Goal: Task Accomplishment & Management: Manage account settings

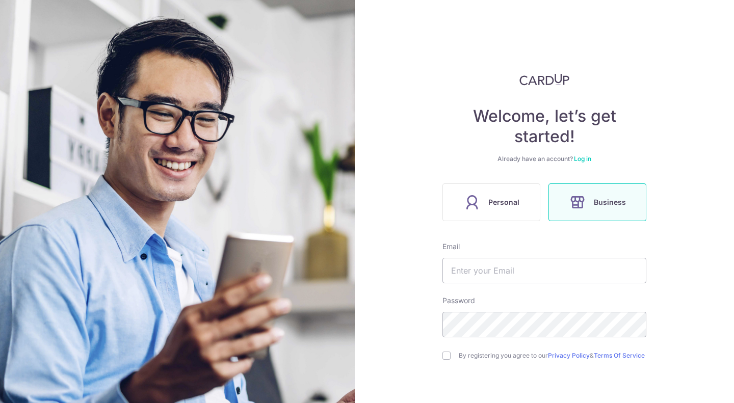
click at [580, 164] on div "Welcome, let’s get started! Already have an account? Log in Personal Business E…" at bounding box center [545, 265] width 204 height 385
click at [582, 159] on link "Log in" at bounding box center [582, 159] width 17 height 8
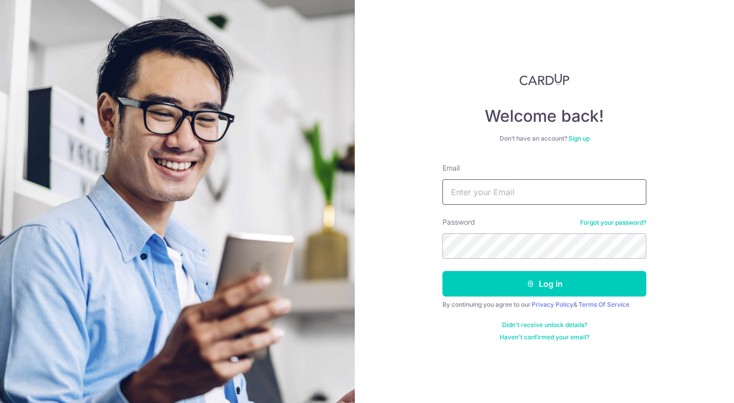
click at [518, 194] on input "Email" at bounding box center [545, 193] width 204 height 26
type input "[EMAIL_ADDRESS][DOMAIN_NAME]"
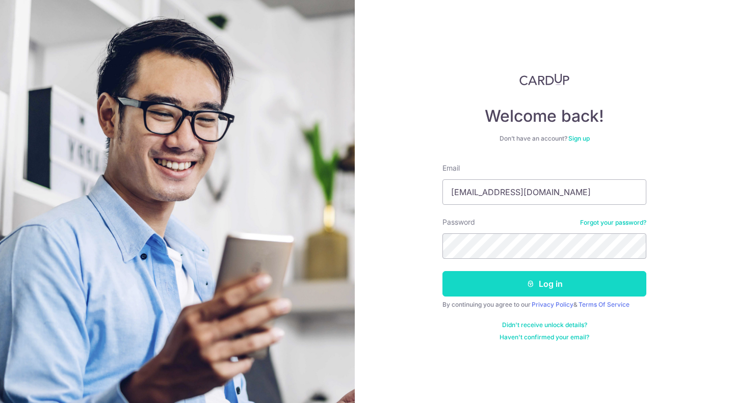
click at [479, 282] on button "Log in" at bounding box center [545, 284] width 204 height 26
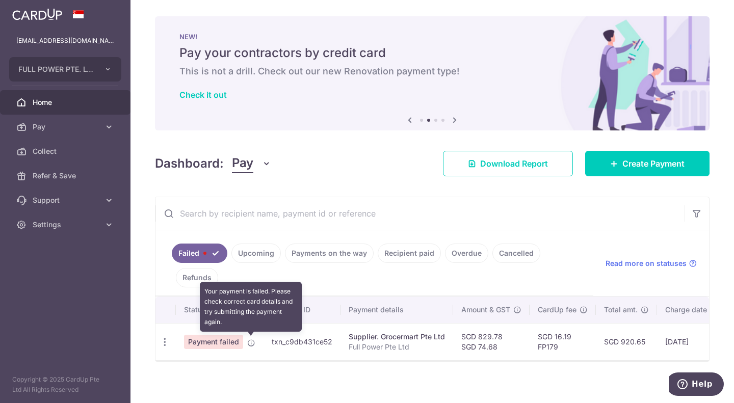
click at [250, 344] on icon at bounding box center [251, 343] width 8 height 8
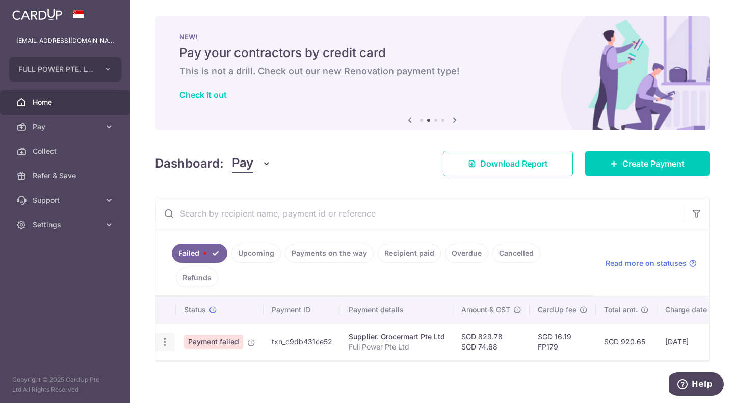
click at [167, 337] on div "Update payment" at bounding box center [165, 342] width 19 height 19
click at [165, 339] on icon "button" at bounding box center [165, 342] width 11 height 11
click at [198, 367] on span "Update payment" at bounding box center [219, 370] width 69 height 12
radio input "true"
type input "829.78"
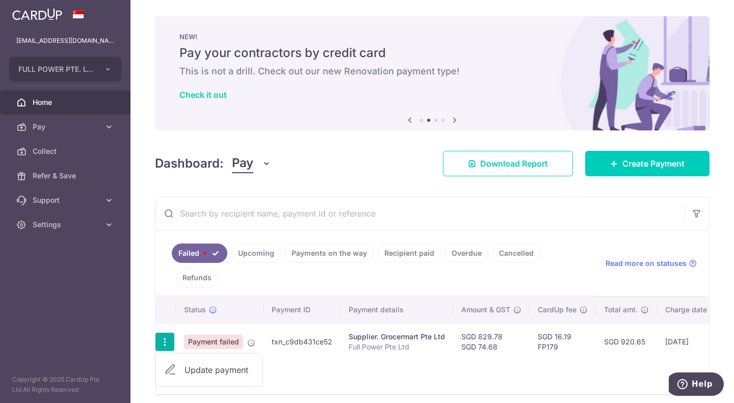
type input "74.68"
type input "Full Power Pte Ltd"
type input "GROCERmartJUL25"
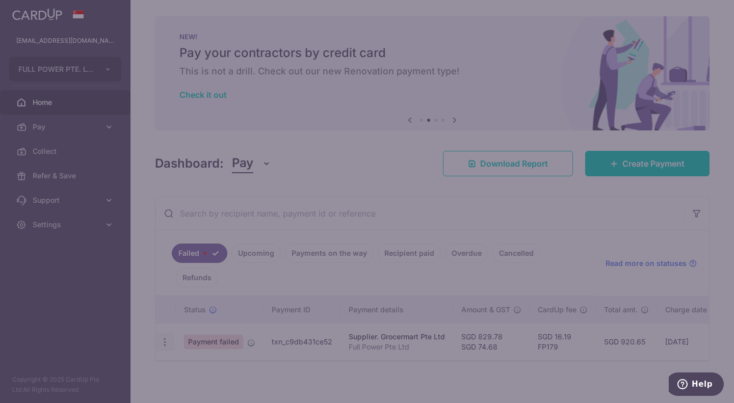
type input "FP179"
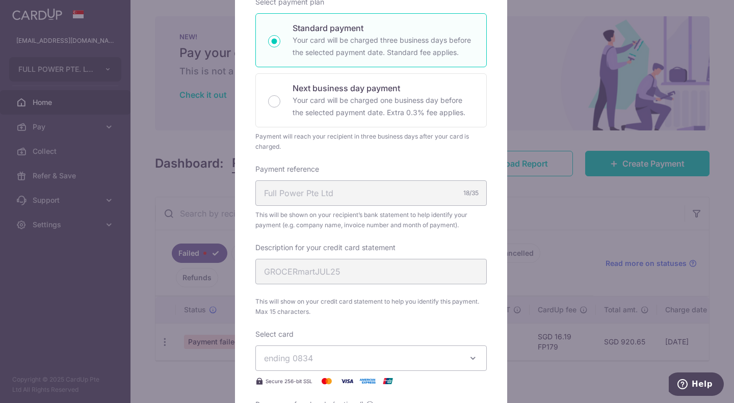
scroll to position [306, 0]
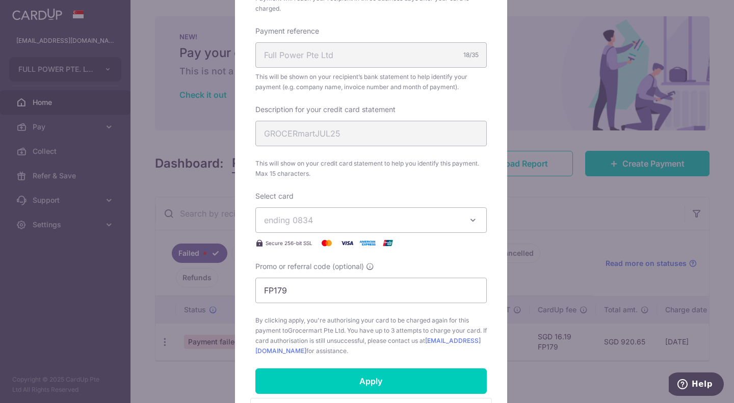
click at [356, 218] on span "ending 0834" at bounding box center [362, 220] width 196 height 12
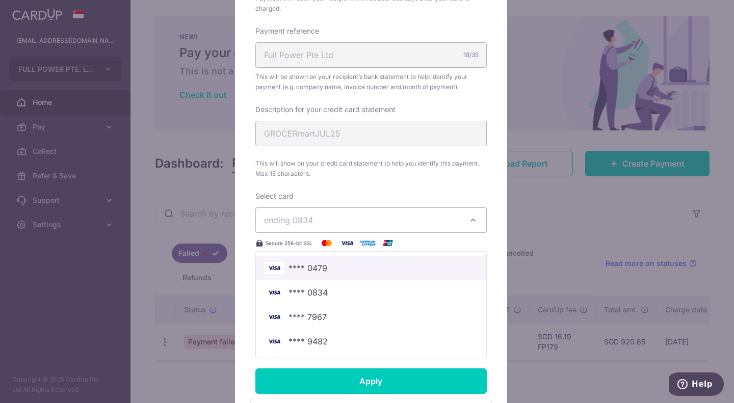
click at [357, 267] on span "**** 0479" at bounding box center [371, 268] width 214 height 12
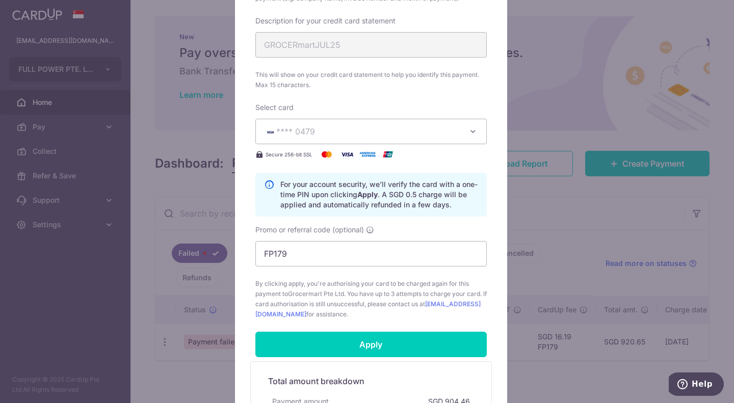
scroll to position [561, 0]
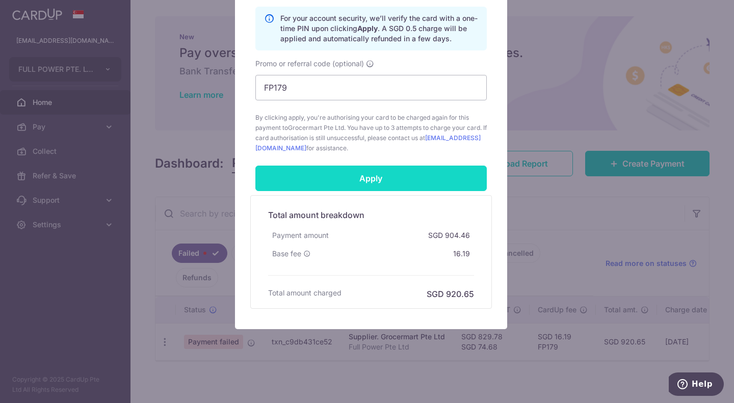
click at [344, 185] on input "Apply" at bounding box center [372, 179] width 232 height 26
click at [351, 175] on input "Apply" at bounding box center [372, 179] width 232 height 26
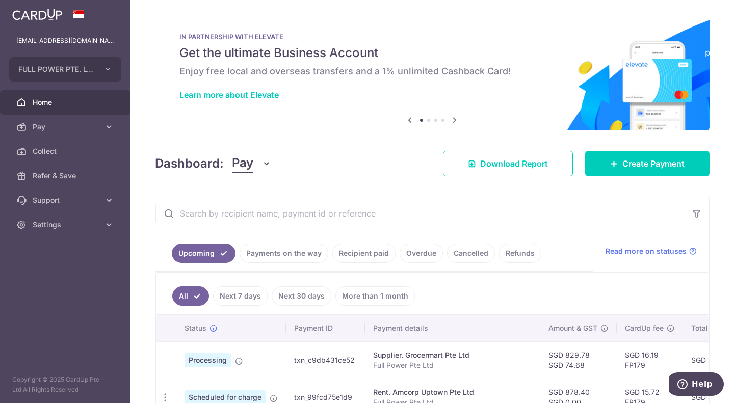
click at [261, 350] on td "Processing" at bounding box center [231, 360] width 110 height 37
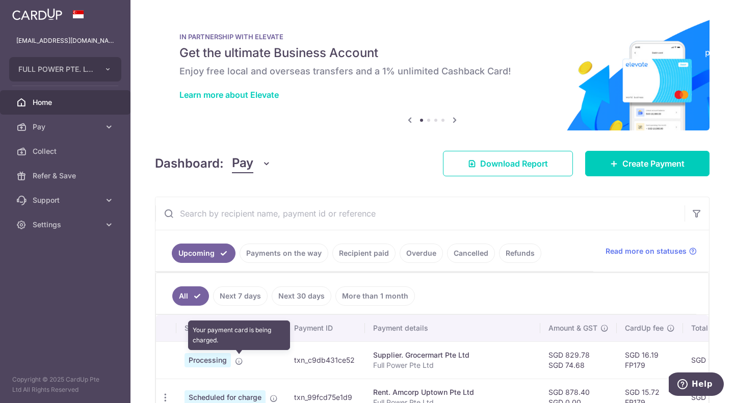
click at [238, 361] on icon at bounding box center [239, 362] width 8 height 8
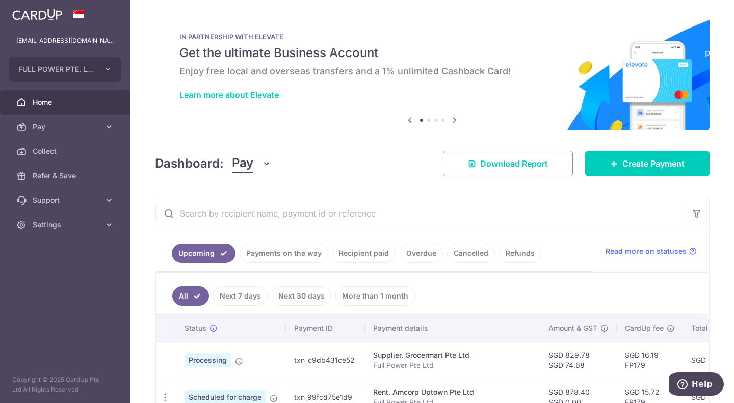
click at [287, 363] on td "txn_c9db431ce52" at bounding box center [325, 360] width 79 height 37
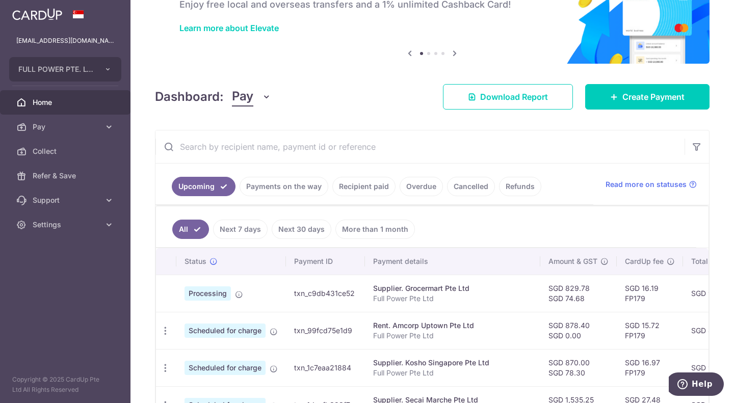
scroll to position [102, 0]
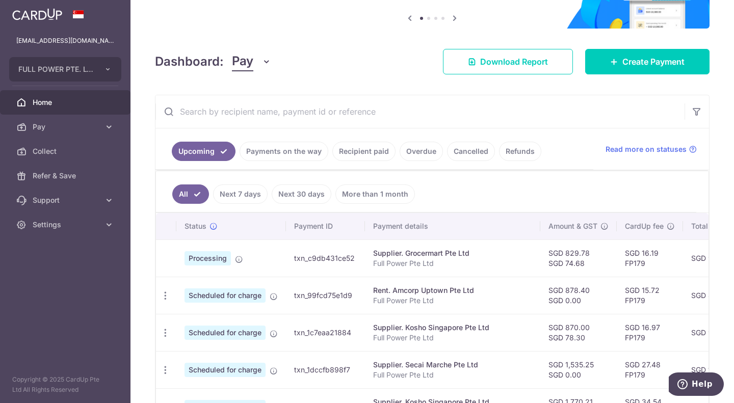
drag, startPoint x: 294, startPoint y: 260, endPoint x: 356, endPoint y: 257, distance: 62.3
click at [356, 257] on td "txn_c9db431ce52" at bounding box center [325, 258] width 79 height 37
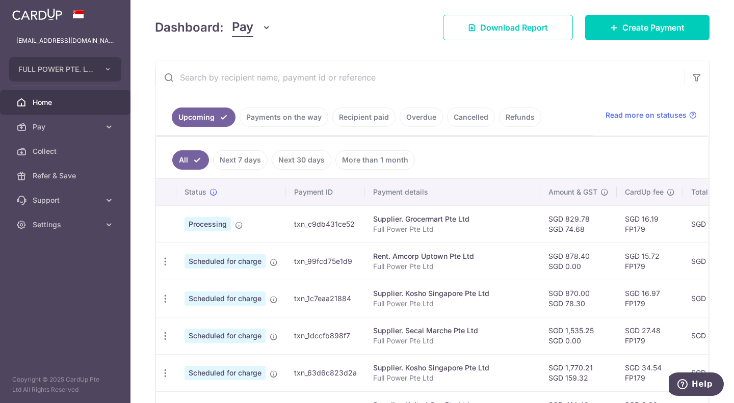
scroll to position [153, 0]
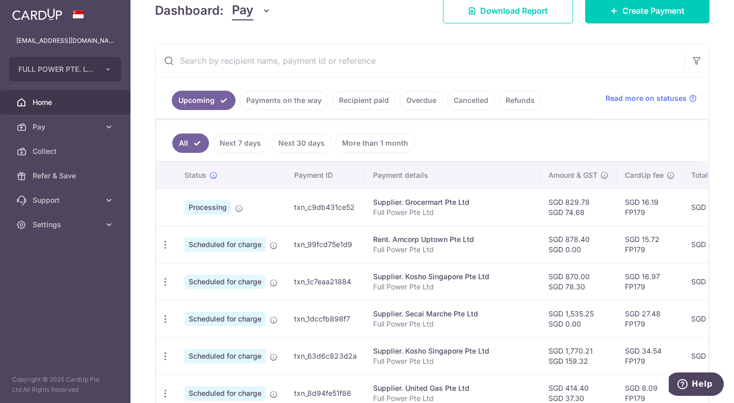
click at [295, 96] on link "Payments on the way" at bounding box center [284, 100] width 89 height 19
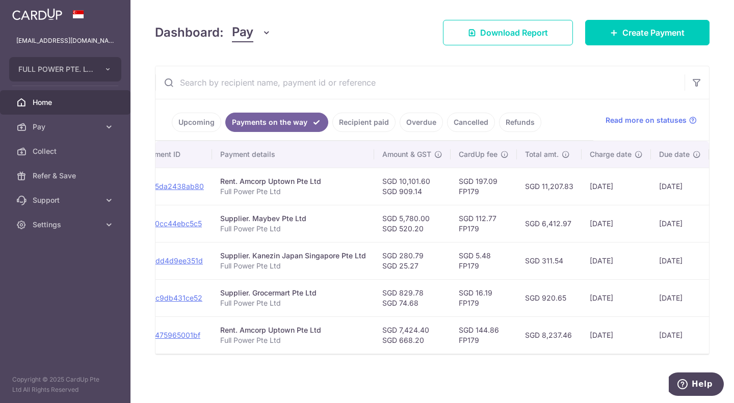
scroll to position [0, 0]
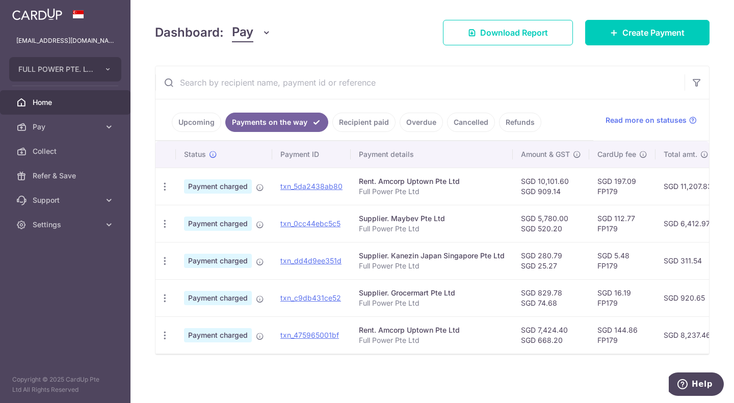
click at [196, 120] on link "Upcoming" at bounding box center [196, 122] width 49 height 19
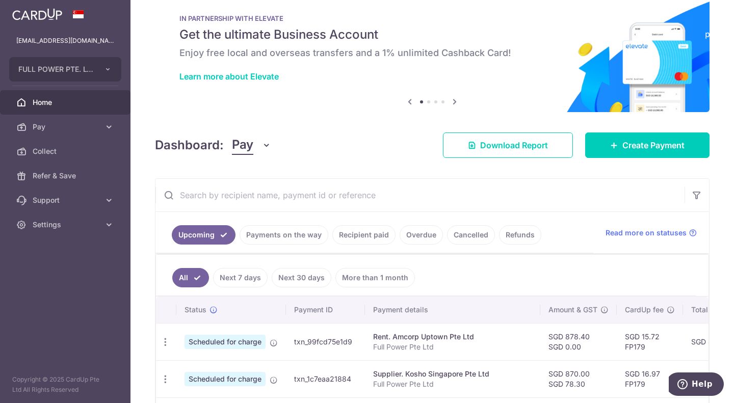
scroll to position [136, 0]
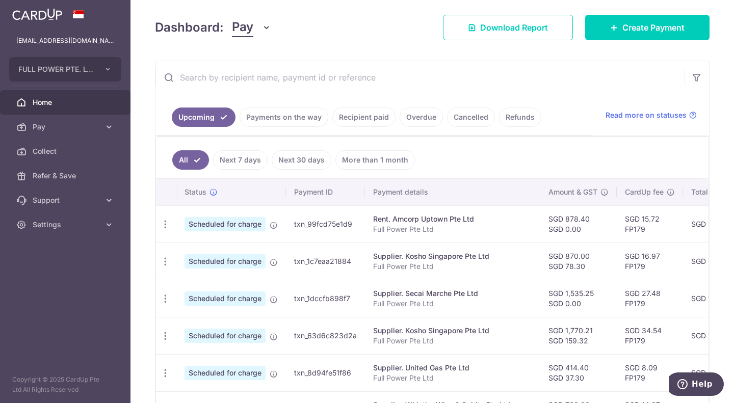
click at [305, 119] on link "Payments on the way" at bounding box center [284, 117] width 89 height 19
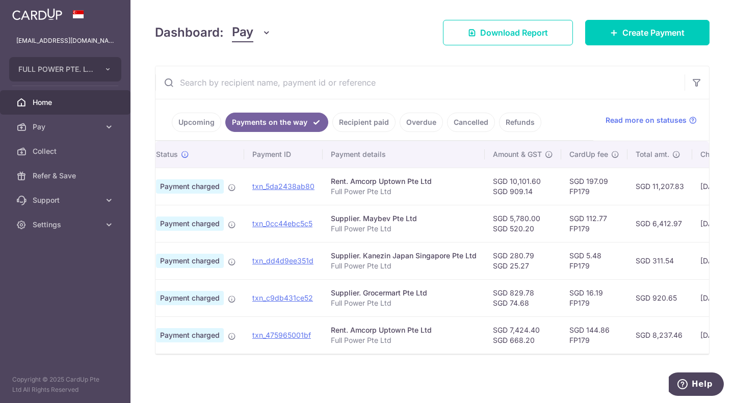
scroll to position [0, 0]
